Goal: Transaction & Acquisition: Purchase product/service

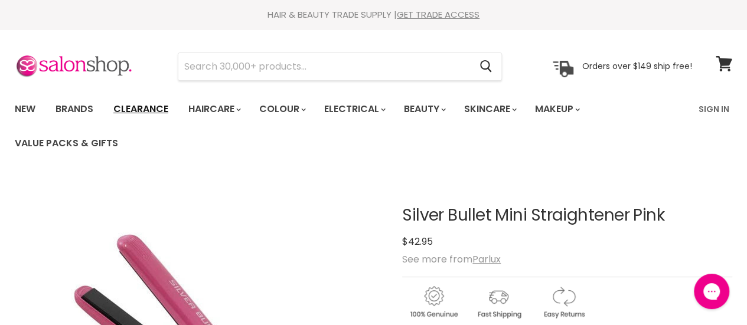
click at [145, 111] on link "Clearance" at bounding box center [141, 109] width 73 height 25
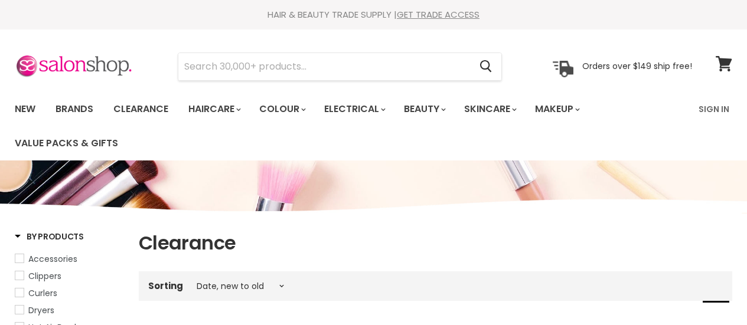
select select "created-descending"
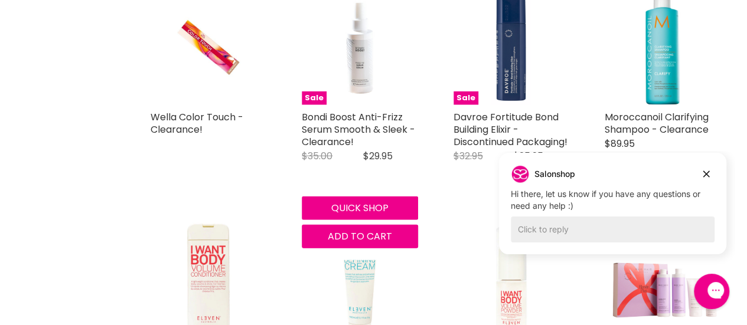
scroll to position [1536, 0]
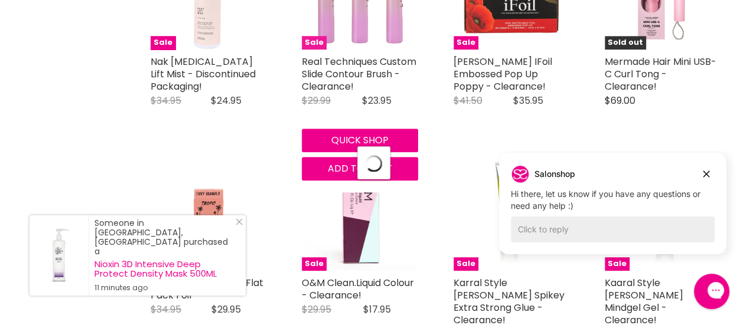
scroll to position [2599, 0]
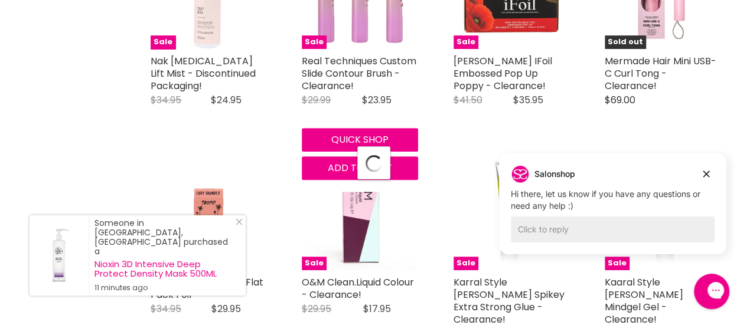
select select "created-descending"
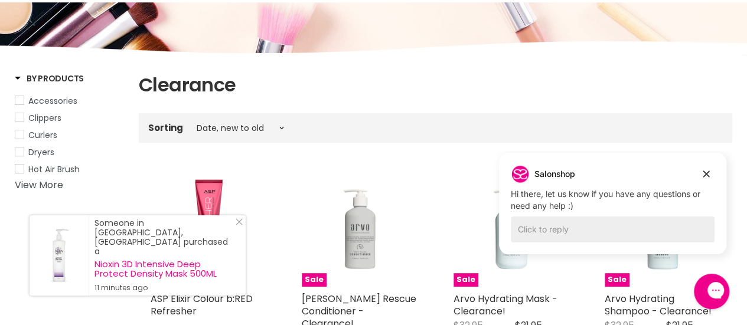
scroll to position [0, 0]
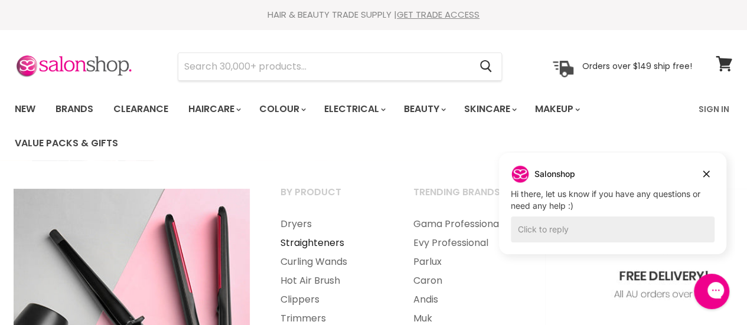
click at [334, 244] on link "Straighteners" at bounding box center [331, 243] width 131 height 19
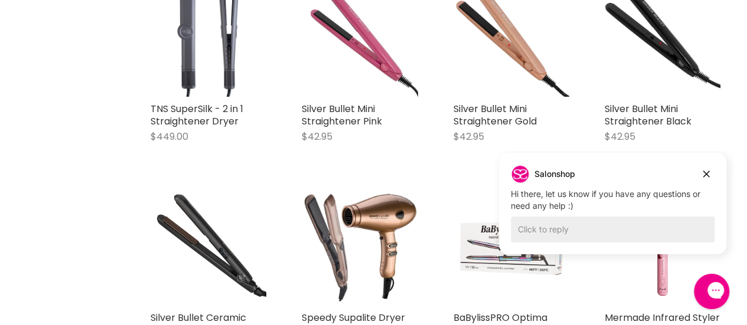
scroll to position [354, 0]
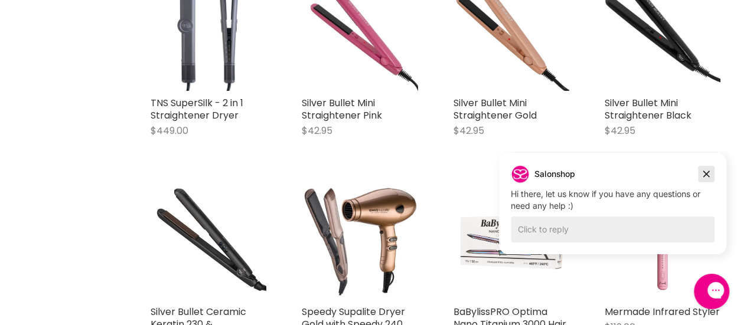
drag, startPoint x: 706, startPoint y: 173, endPoint x: 1191, endPoint y: 323, distance: 507.6
click at [706, 172] on icon "Dismiss campaign" at bounding box center [707, 174] width 12 height 14
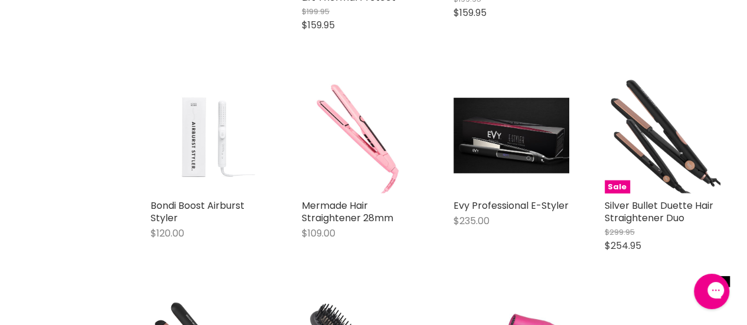
scroll to position [1122, 0]
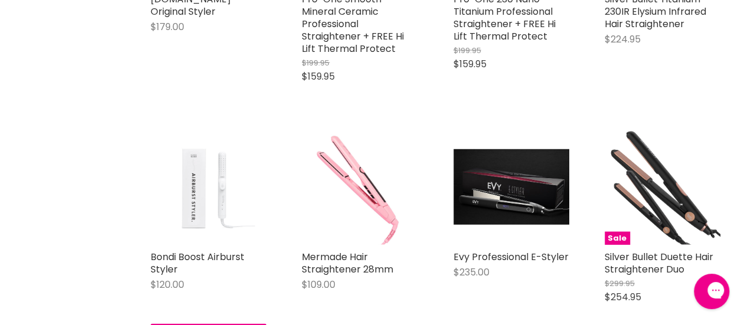
click at [218, 196] on img "Main content" at bounding box center [208, 187] width 93 height 116
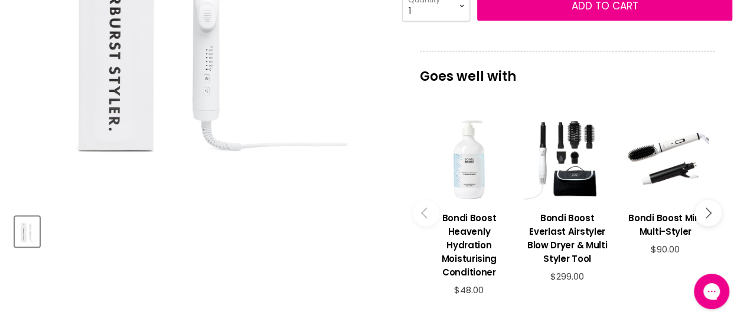
scroll to position [354, 0]
